Goal: Transaction & Acquisition: Purchase product/service

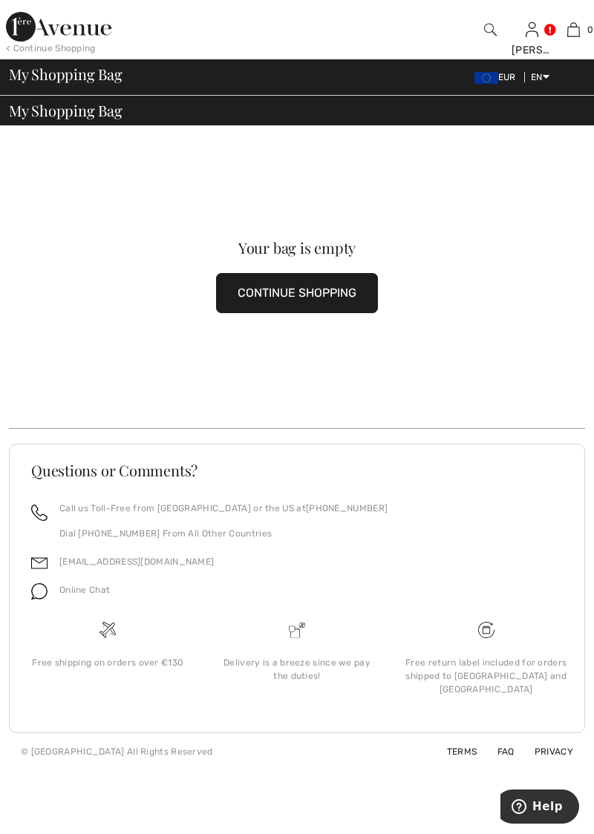
click at [61, 45] on div "< Continue Shopping" at bounding box center [51, 48] width 90 height 13
click at [36, 30] on img at bounding box center [58, 27] width 105 height 30
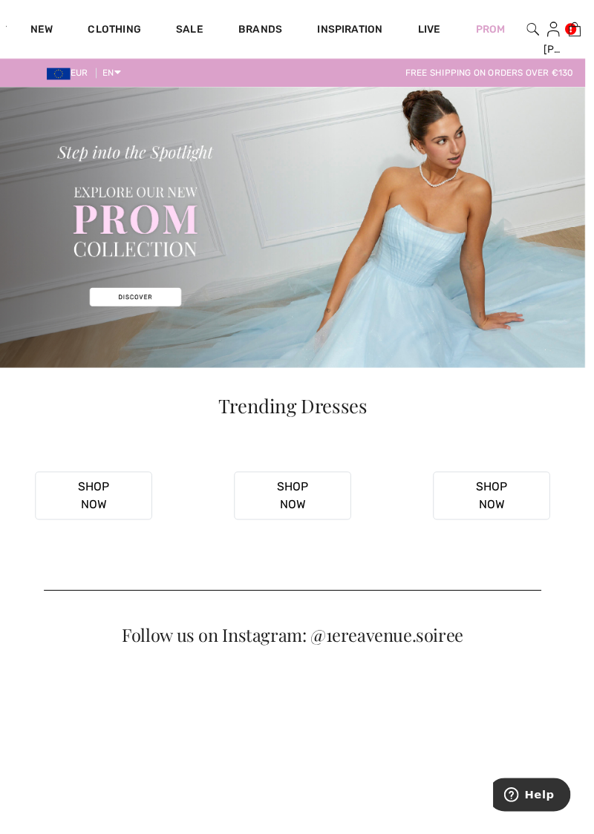
click at [47, 33] on link "New" at bounding box center [41, 32] width 23 height 16
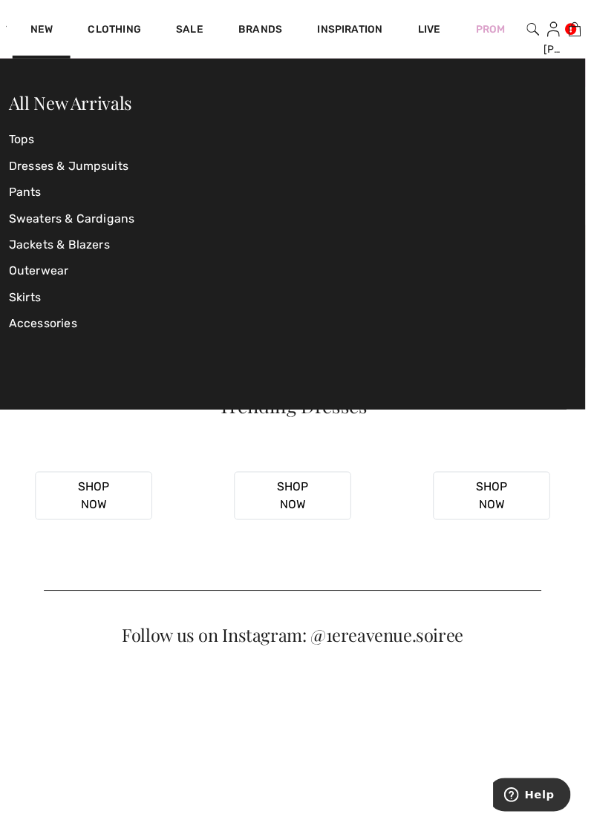
click at [89, 183] on link "Pants" at bounding box center [105, 195] width 192 height 27
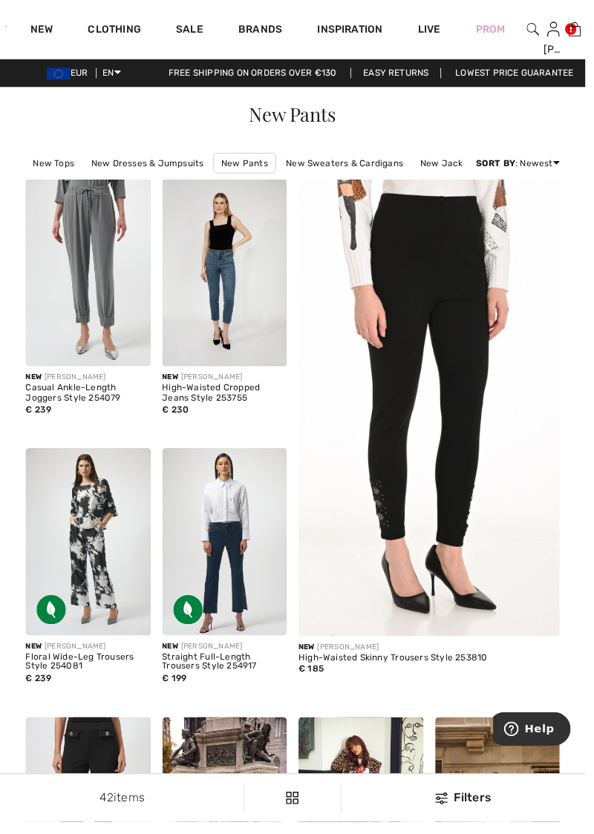
click at [45, 30] on link "New" at bounding box center [41, 32] width 23 height 16
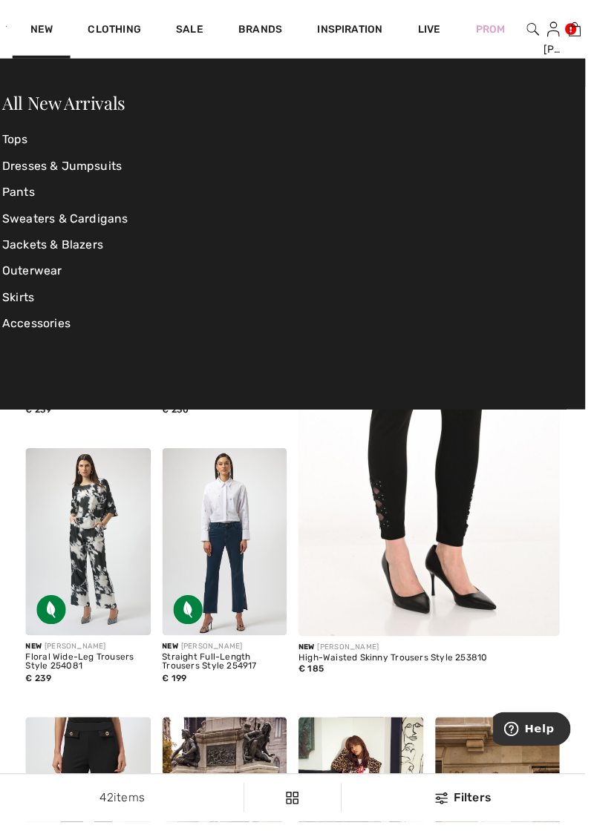
click at [55, 169] on link "Dresses & Jumpsuits" at bounding box center [100, 168] width 197 height 27
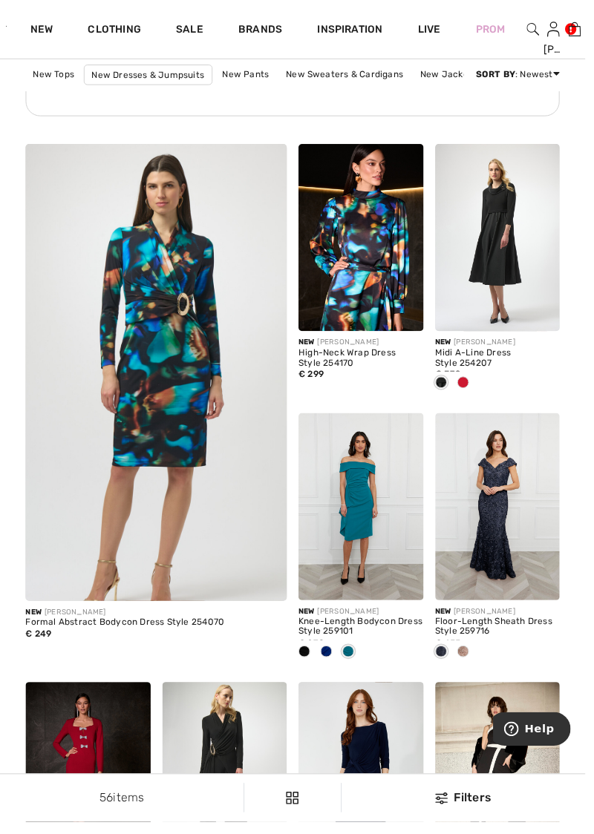
scroll to position [2166, 0]
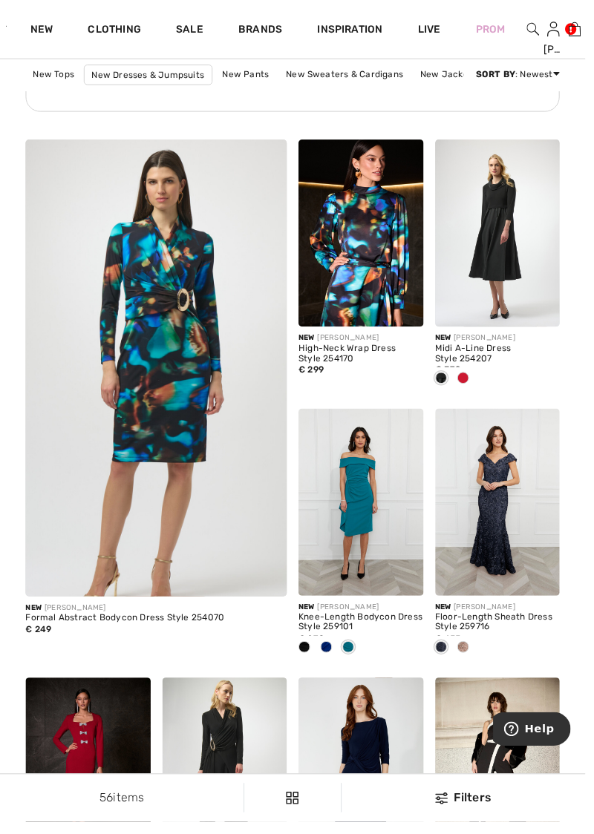
click at [368, 508] on img at bounding box center [366, 510] width 127 height 190
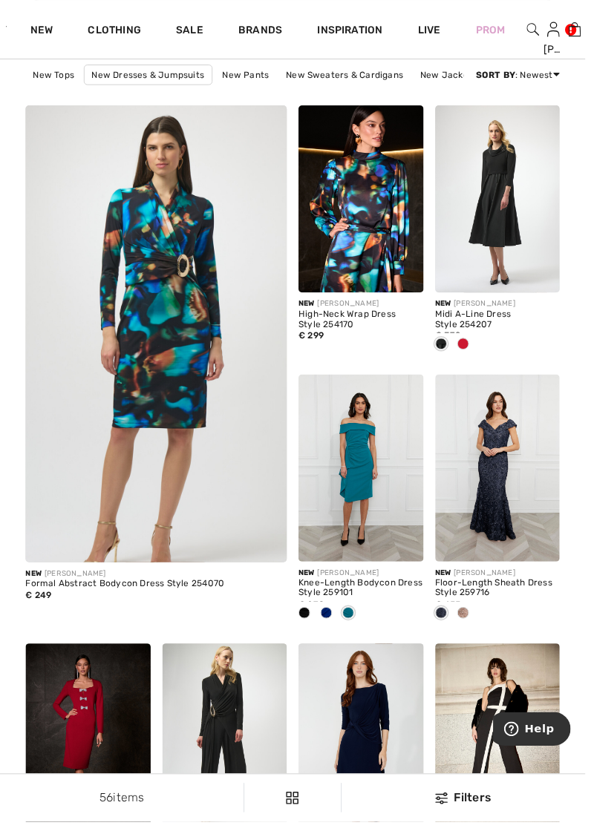
scroll to position [2229, 0]
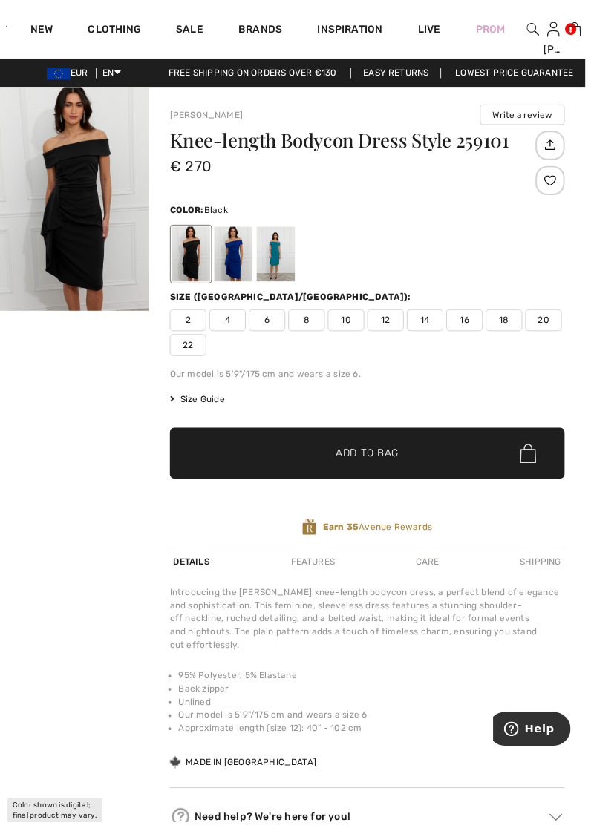
click at [88, 212] on img "1 / 1" at bounding box center [75, 201] width 151 height 227
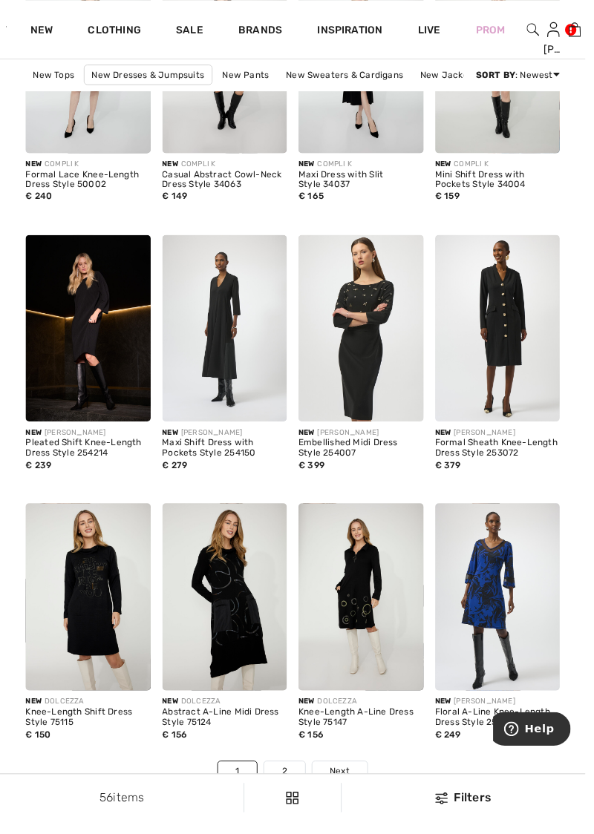
scroll to position [3542, 0]
click at [291, 783] on link "2" at bounding box center [288, 781] width 41 height 19
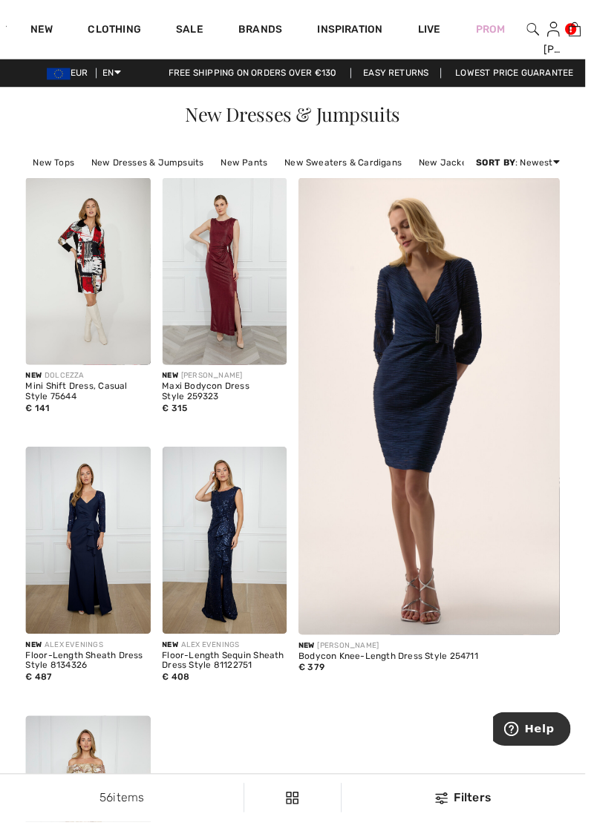
click at [148, 166] on link "New Dresses & Jumpsuits" at bounding box center [149, 164] width 129 height 19
click at [111, 165] on link "New Dresses & Jumpsuits" at bounding box center [149, 164] width 129 height 19
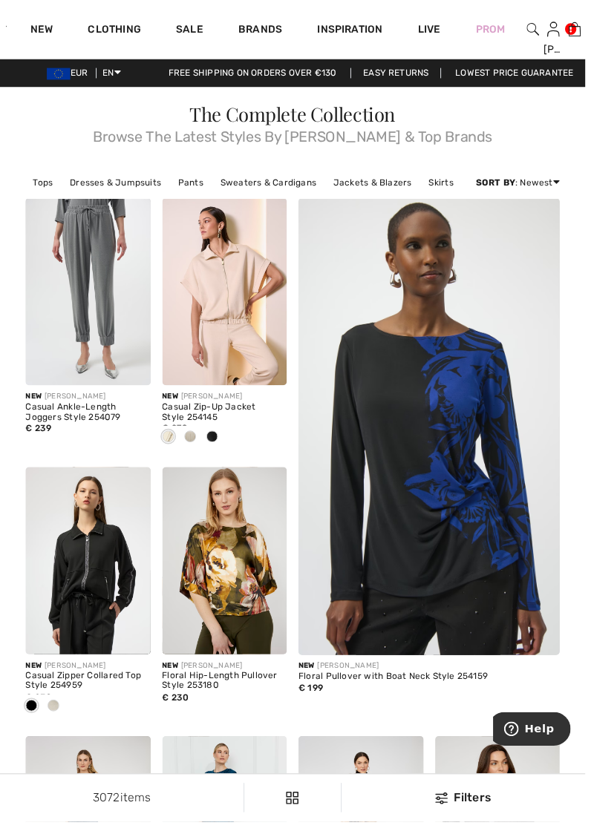
click at [105, 186] on link "Dresses & Jumpsuits" at bounding box center [118, 185] width 108 height 19
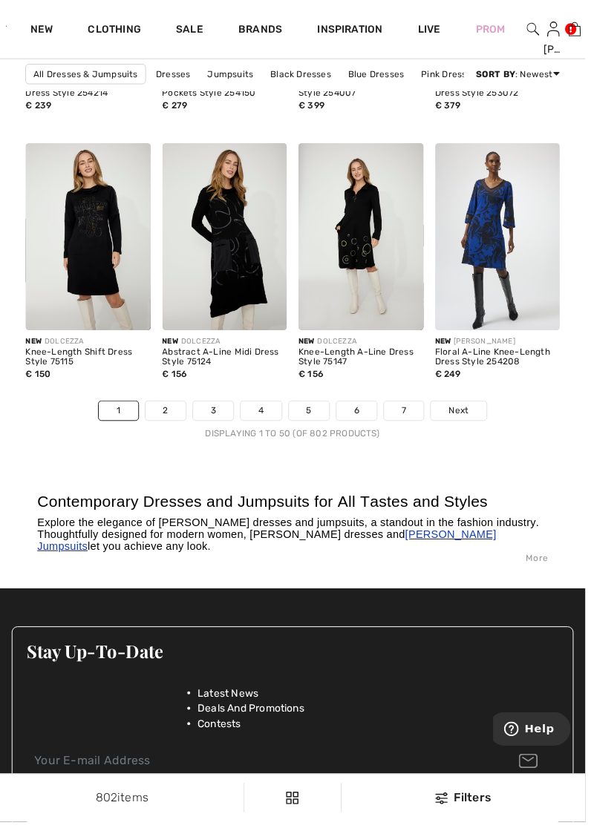
scroll to position [3928, 0]
click at [166, 415] on link "2" at bounding box center [168, 416] width 41 height 19
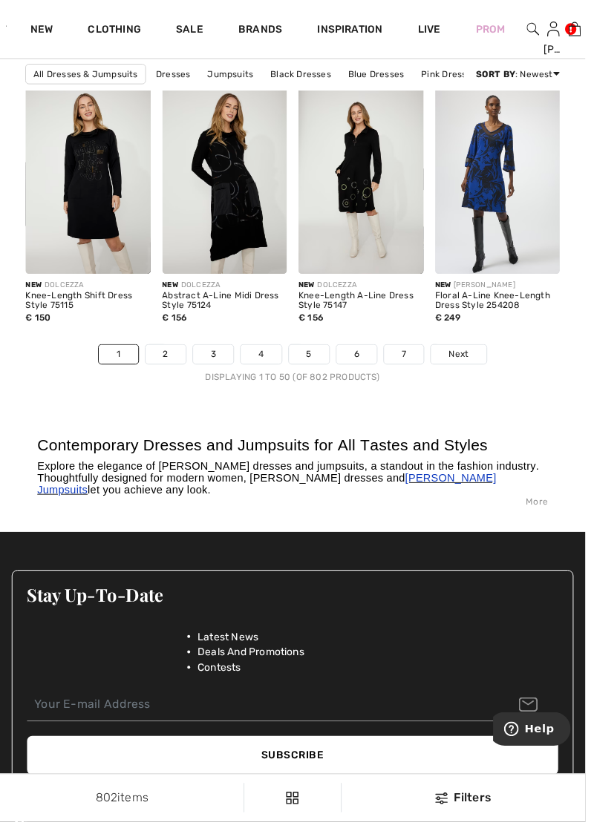
scroll to position [3991, 0]
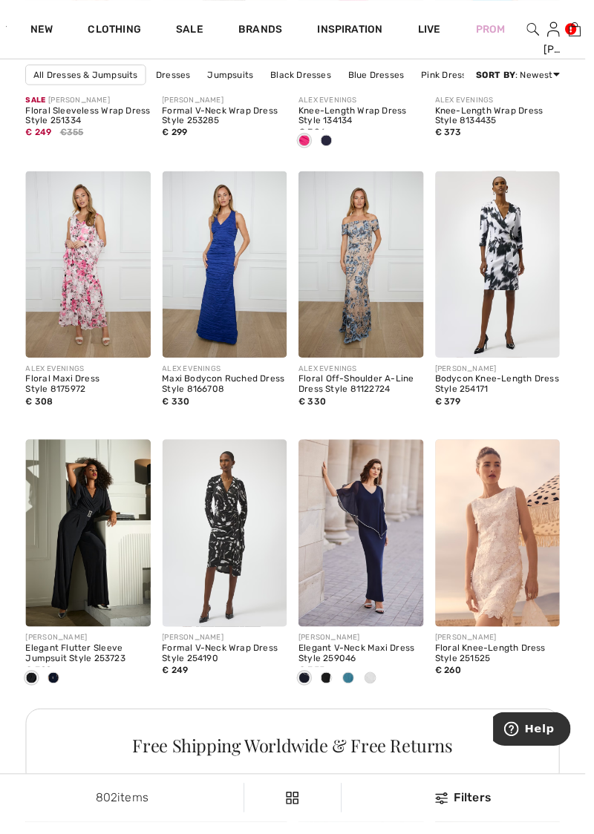
scroll to position [1502, 0]
click at [506, 594] on img at bounding box center [505, 540] width 127 height 190
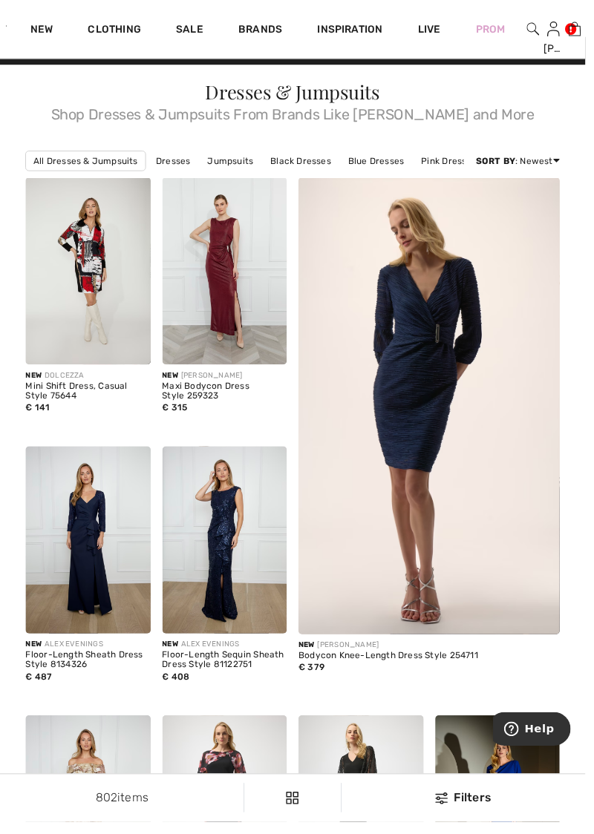
scroll to position [0, 0]
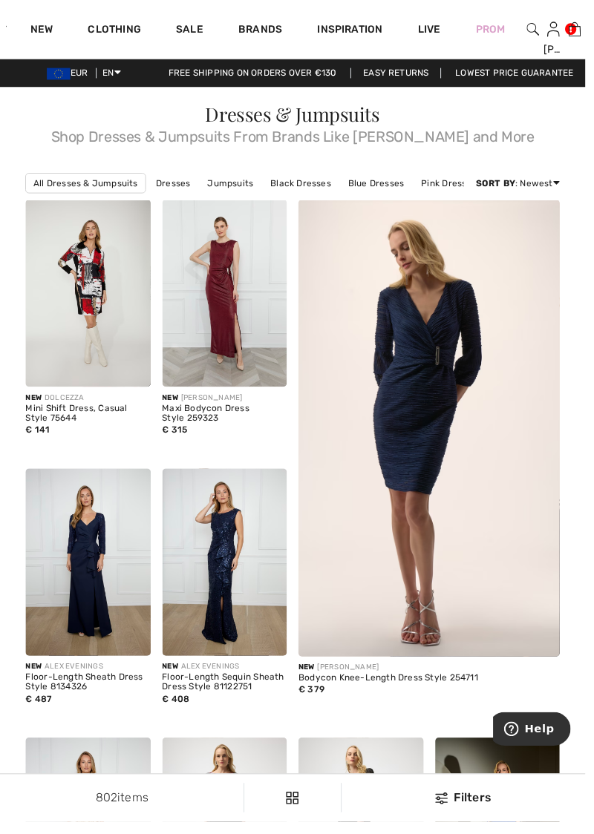
click at [557, 31] on img at bounding box center [561, 30] width 13 height 18
click at [433, 243] on link "My Closet" at bounding box center [470, 241] width 180 height 25
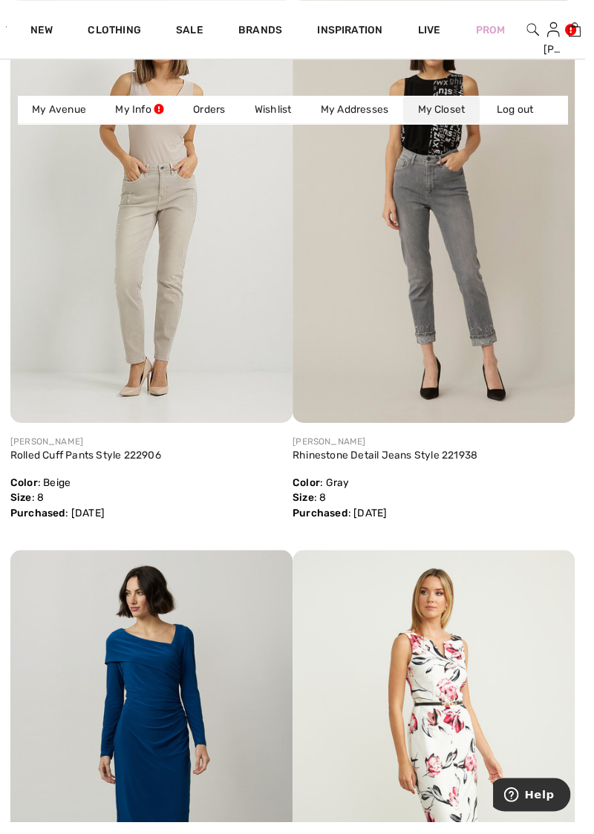
scroll to position [1934, 0]
click at [165, 757] on img at bounding box center [153, 773] width 286 height 430
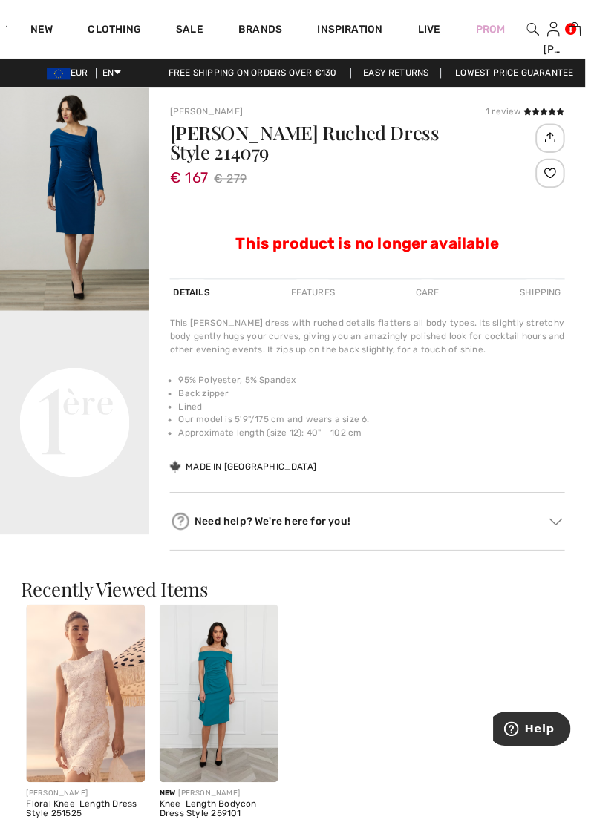
click at [313, 530] on div "Need help? We're here for you!" at bounding box center [372, 529] width 401 height 22
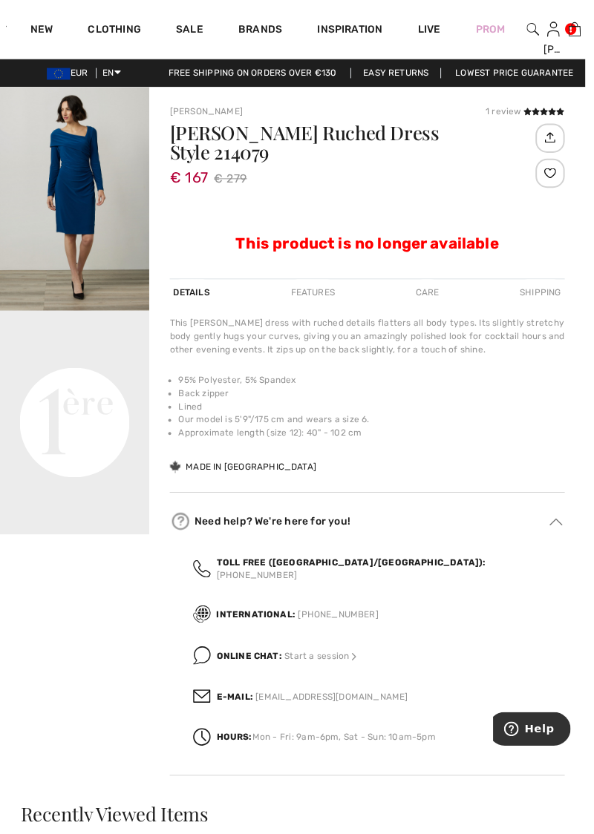
click at [556, 176] on div at bounding box center [558, 176] width 30 height 30
click at [558, 141] on img at bounding box center [557, 139] width 24 height 25
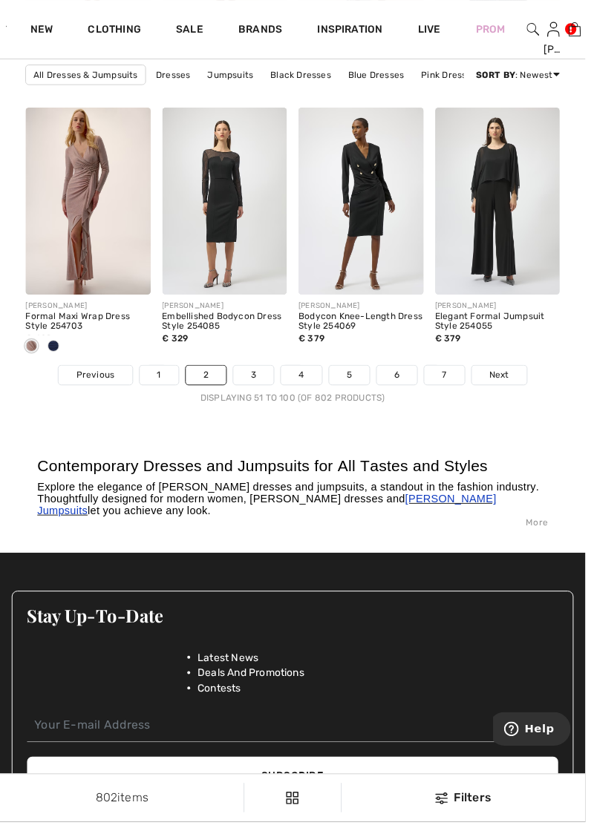
scroll to position [3960, 0]
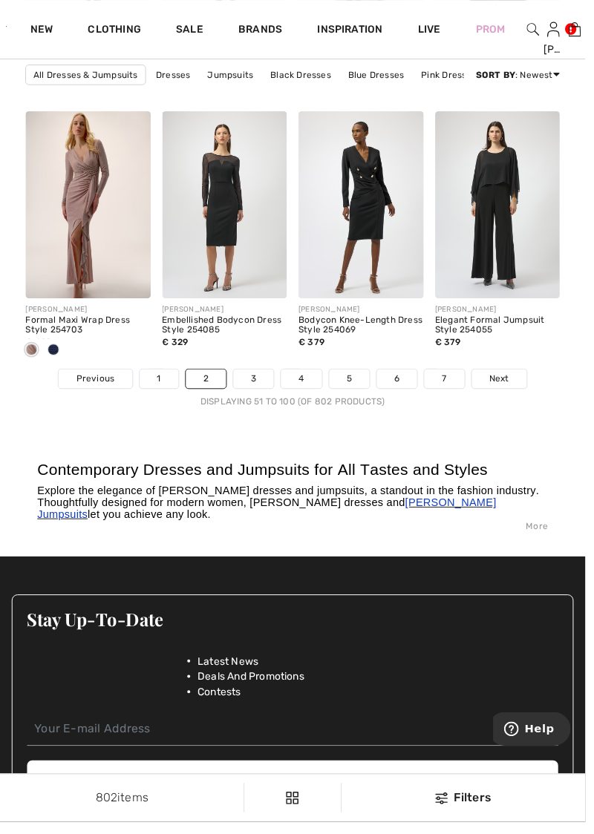
click at [258, 383] on link "3" at bounding box center [257, 384] width 41 height 19
click at [257, 382] on link "3" at bounding box center [257, 384] width 41 height 19
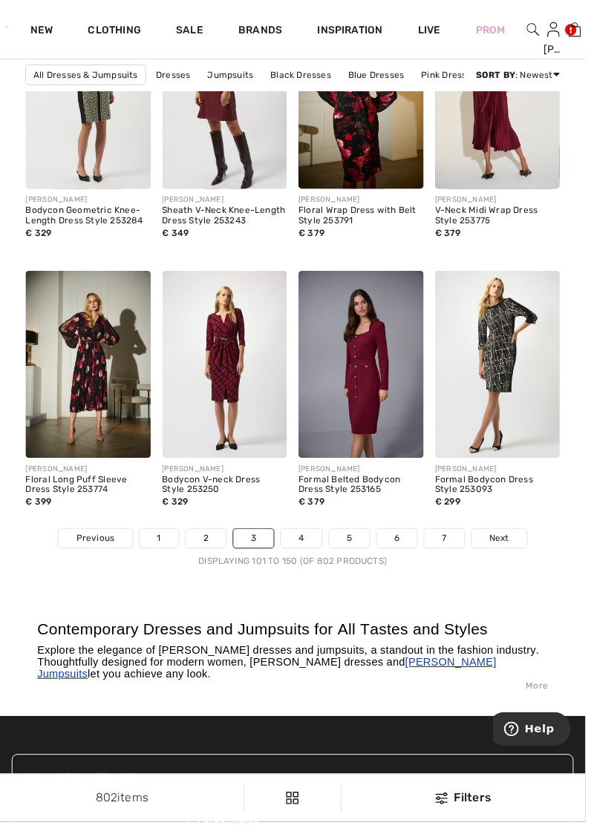
scroll to position [3800, 0]
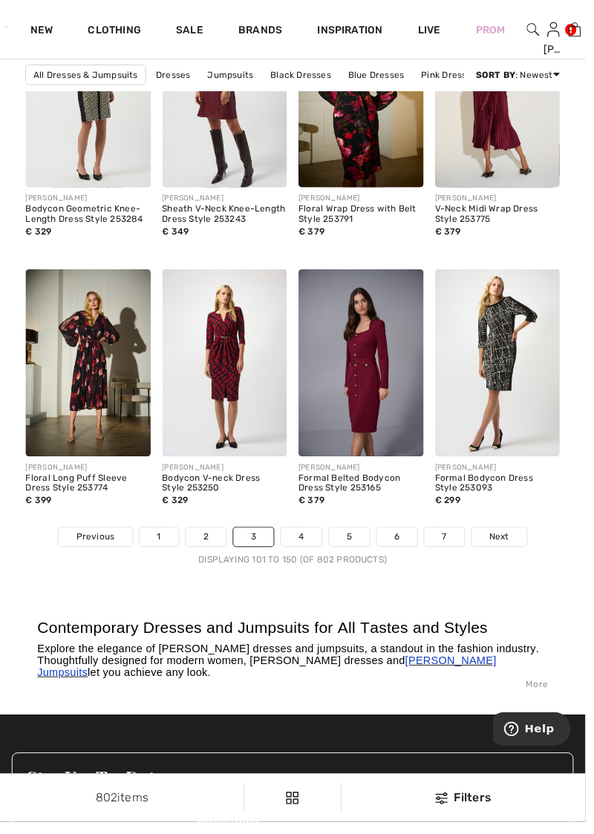
click at [373, 380] on img at bounding box center [366, 368] width 127 height 190
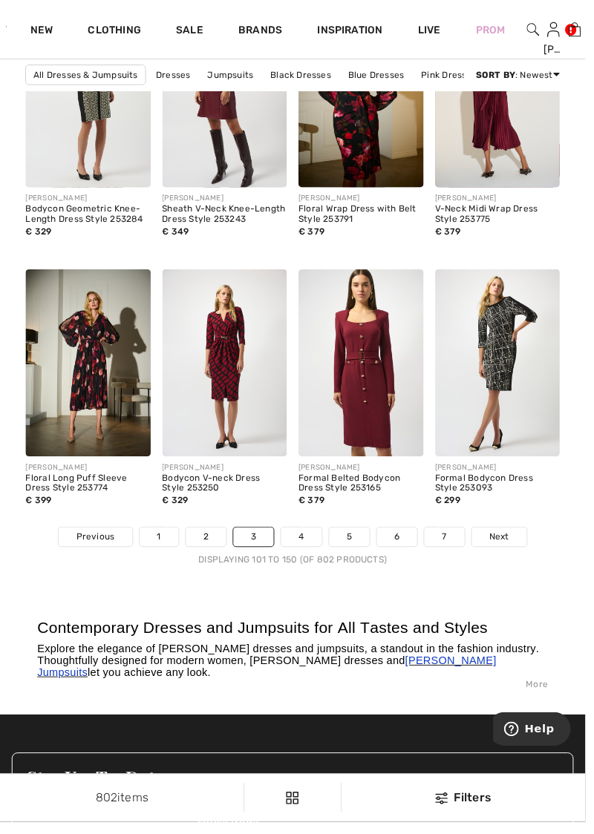
scroll to position [3864, 0]
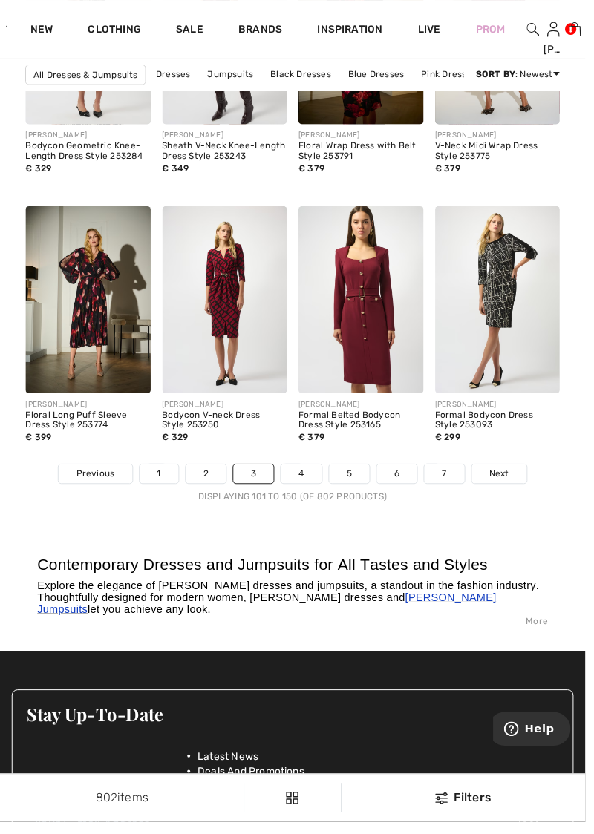
click at [307, 482] on link "4" at bounding box center [305, 480] width 41 height 19
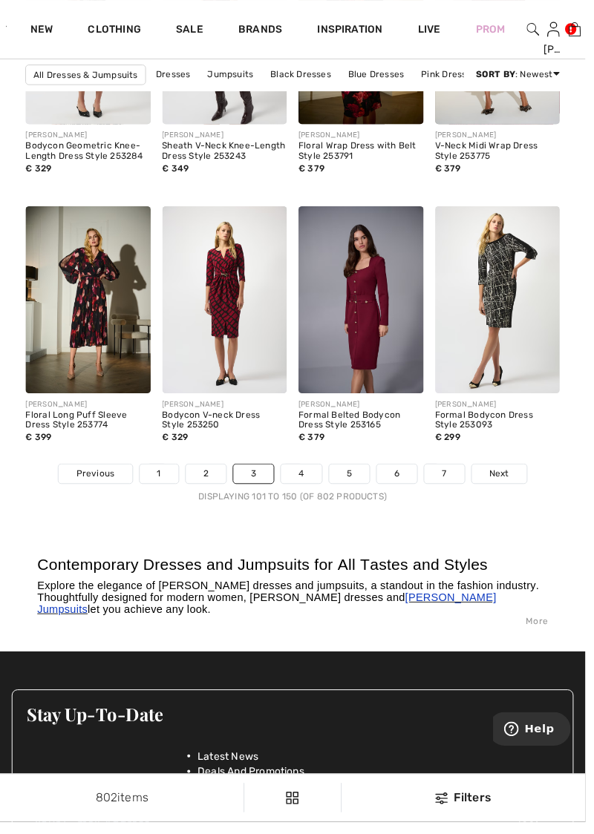
click at [306, 475] on link "4" at bounding box center [305, 480] width 41 height 19
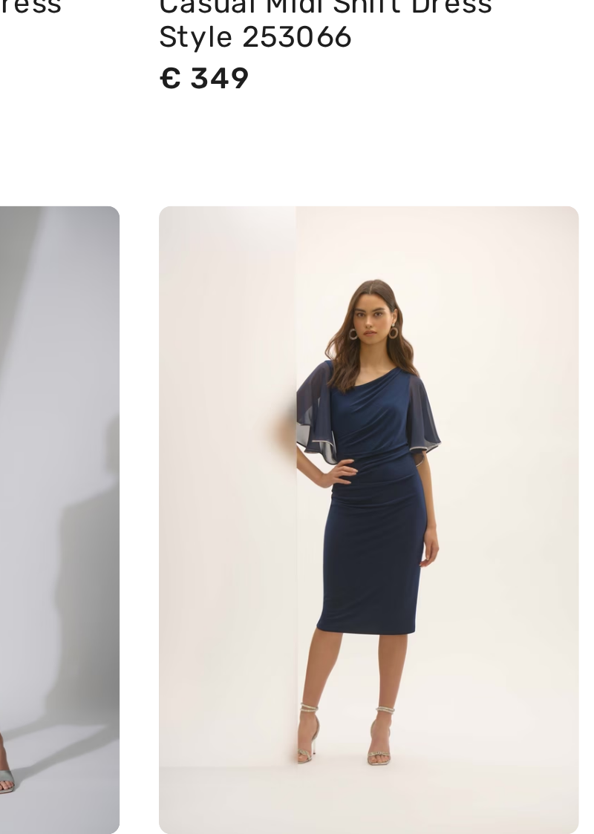
scroll to position [1679, 0]
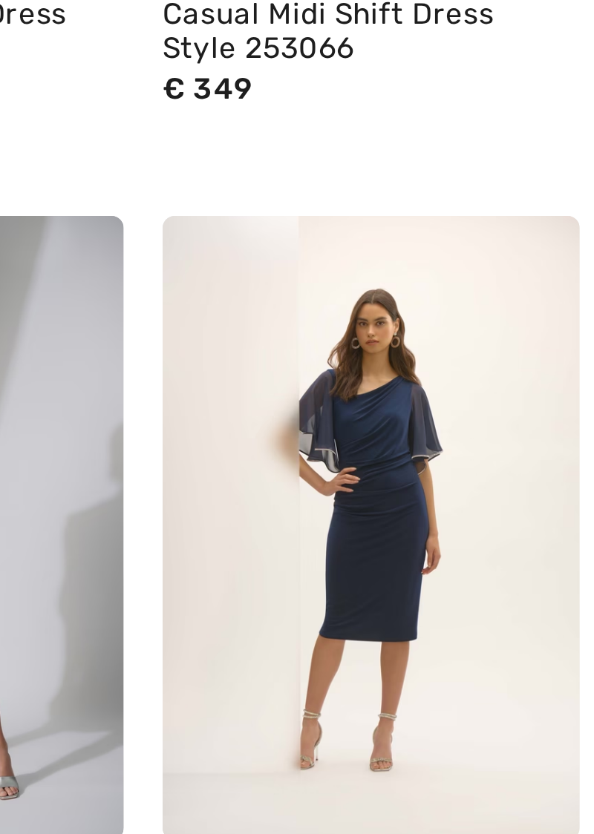
click at [370, 367] on img at bounding box center [366, 362] width 127 height 190
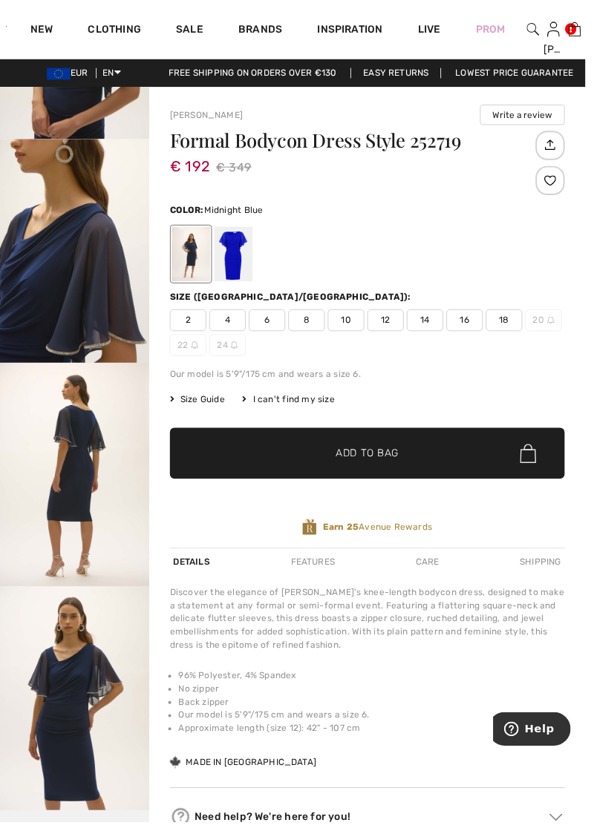
scroll to position [629, 0]
click at [89, 726] on img "6 / 7" at bounding box center [75, 707] width 151 height 227
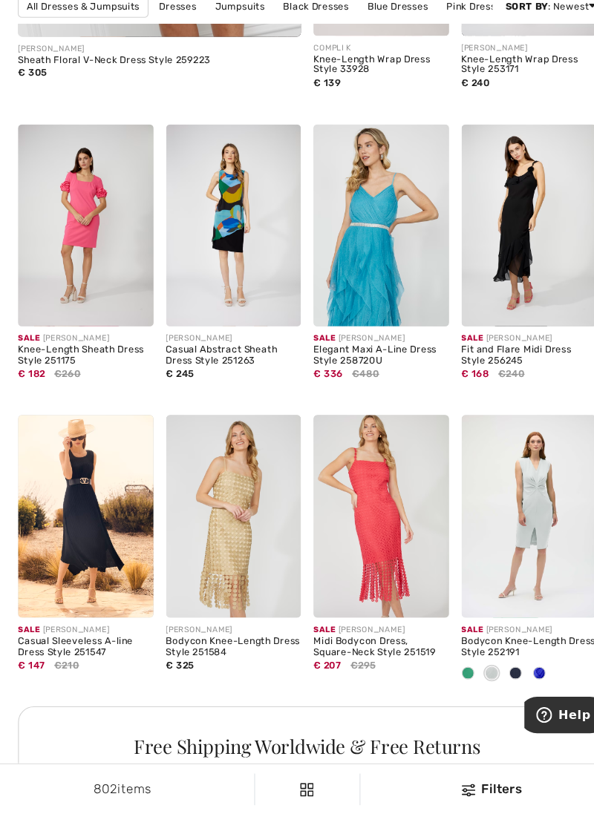
scroll to position [2689, 0]
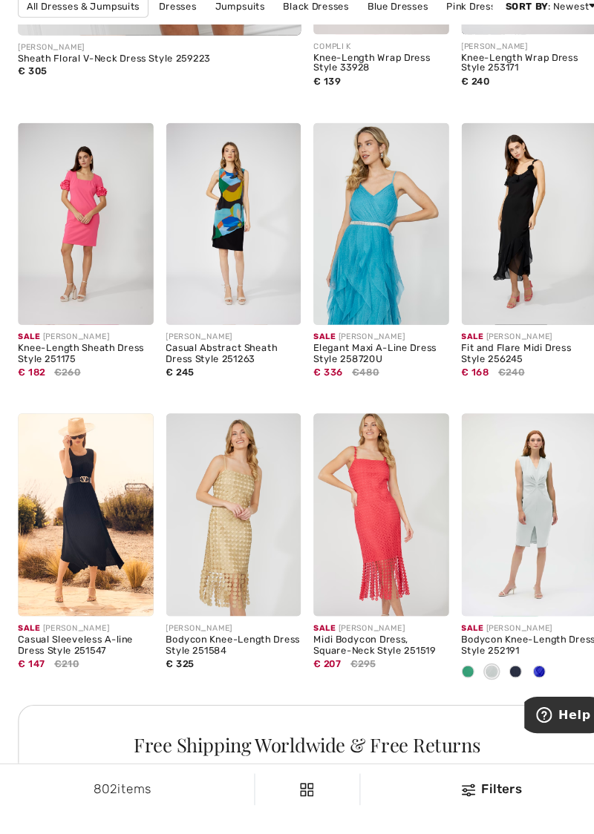
click at [508, 549] on img at bounding box center [505, 552] width 127 height 190
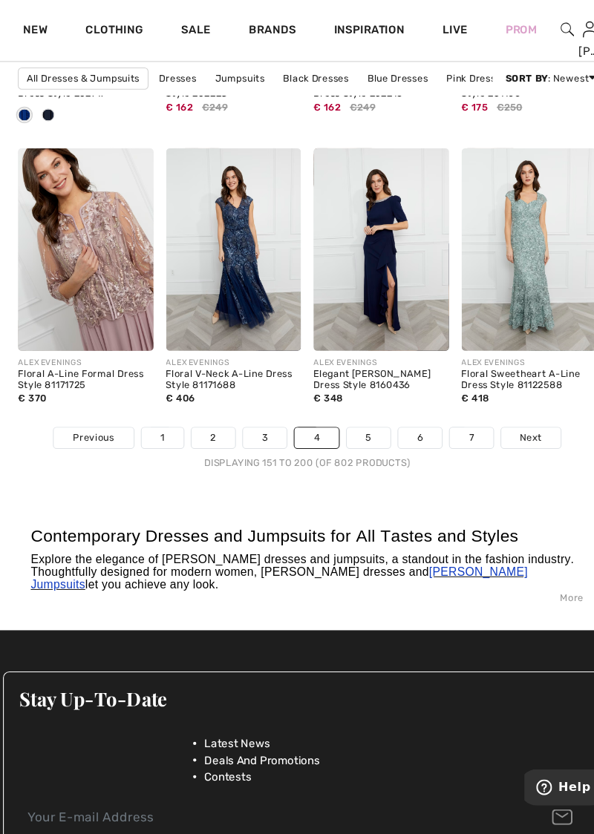
scroll to position [3933, 0]
click at [353, 411] on link "5" at bounding box center [354, 410] width 41 height 19
click at [353, 408] on link "5" at bounding box center [354, 410] width 41 height 19
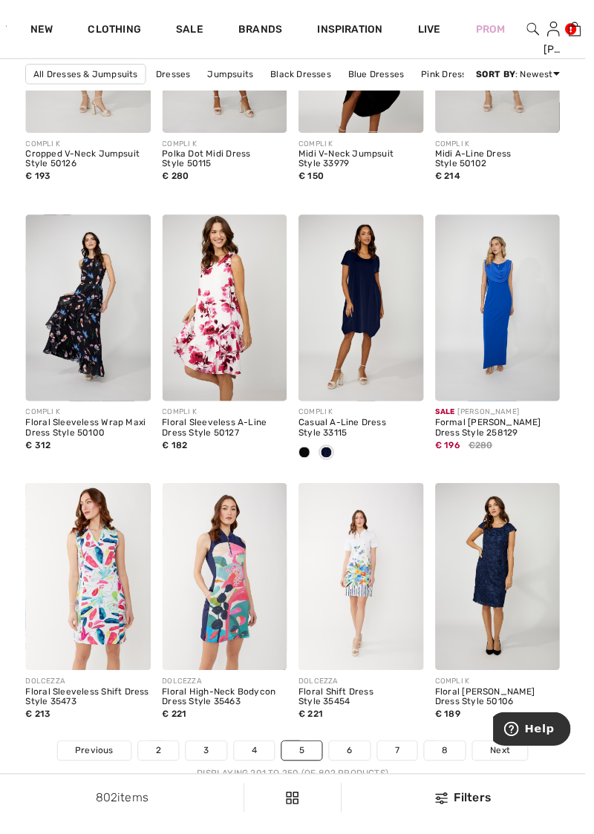
scroll to position [3584, 0]
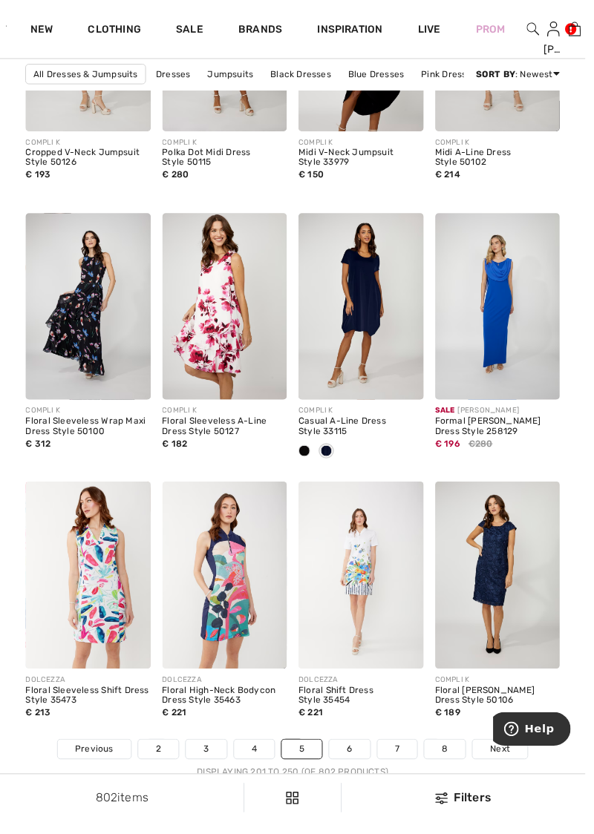
click at [353, 755] on link "6" at bounding box center [354, 760] width 41 height 19
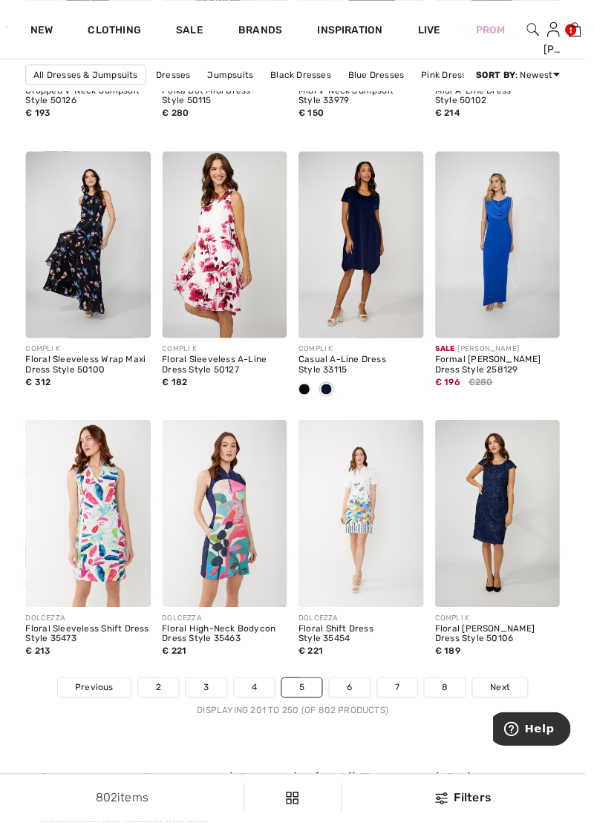
click at [353, 695] on link "6" at bounding box center [354, 697] width 41 height 19
